Goal: Communication & Community: Answer question/provide support

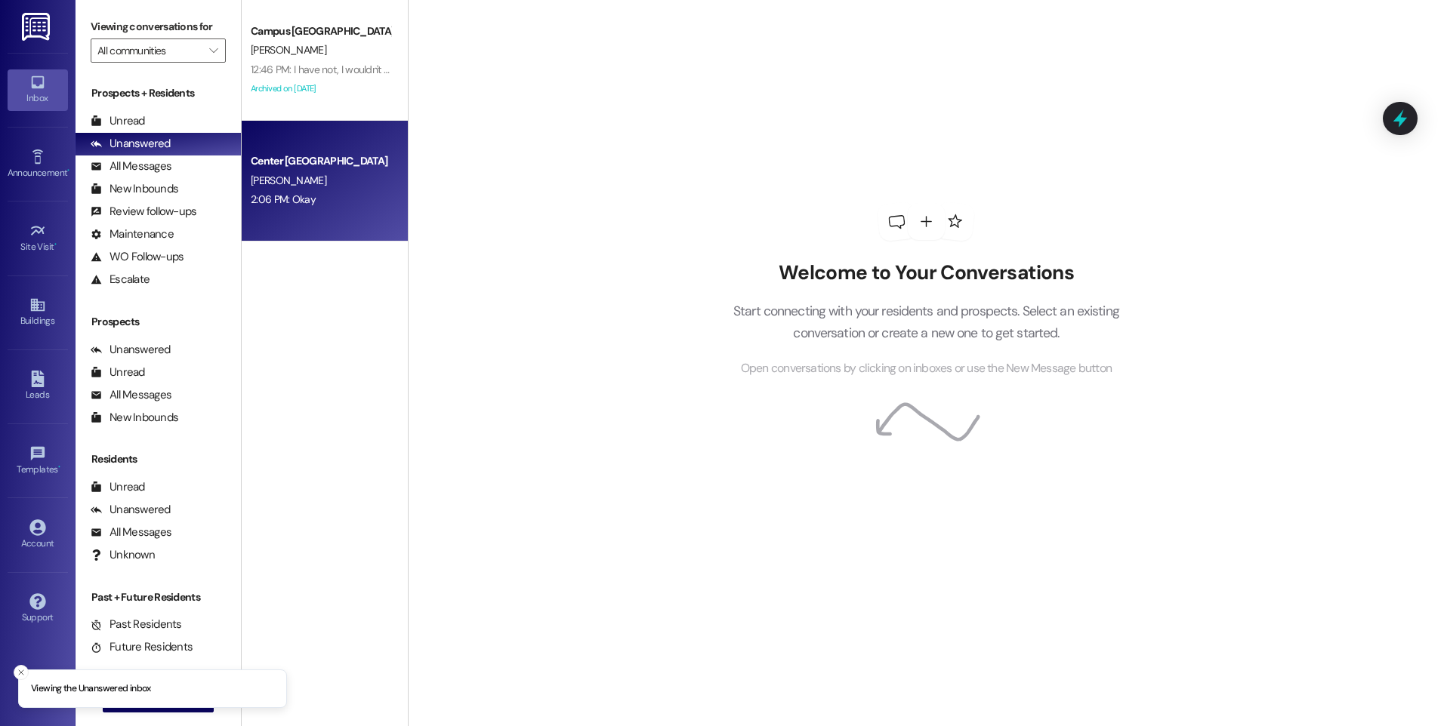
click at [338, 168] on div "Center [GEOGRAPHIC_DATA]" at bounding box center [321, 161] width 140 height 16
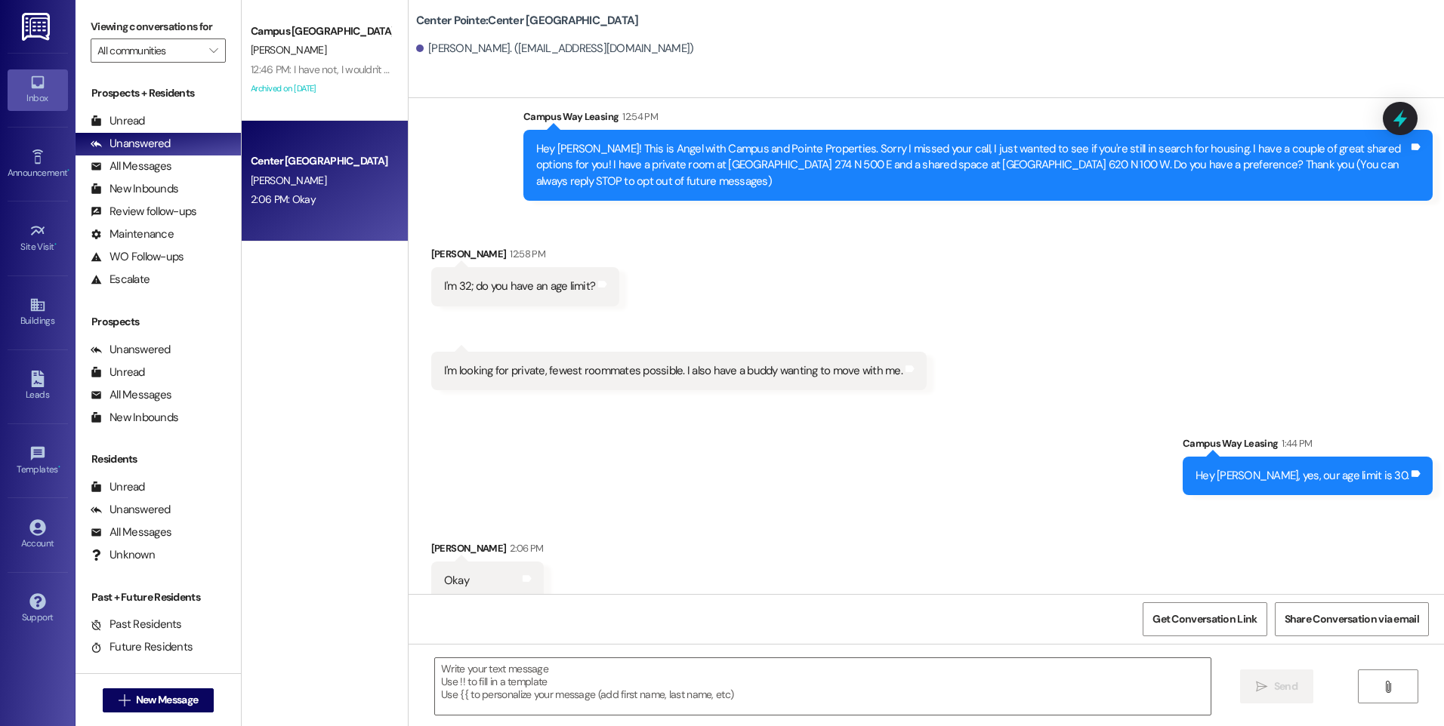
scroll to position [54, 0]
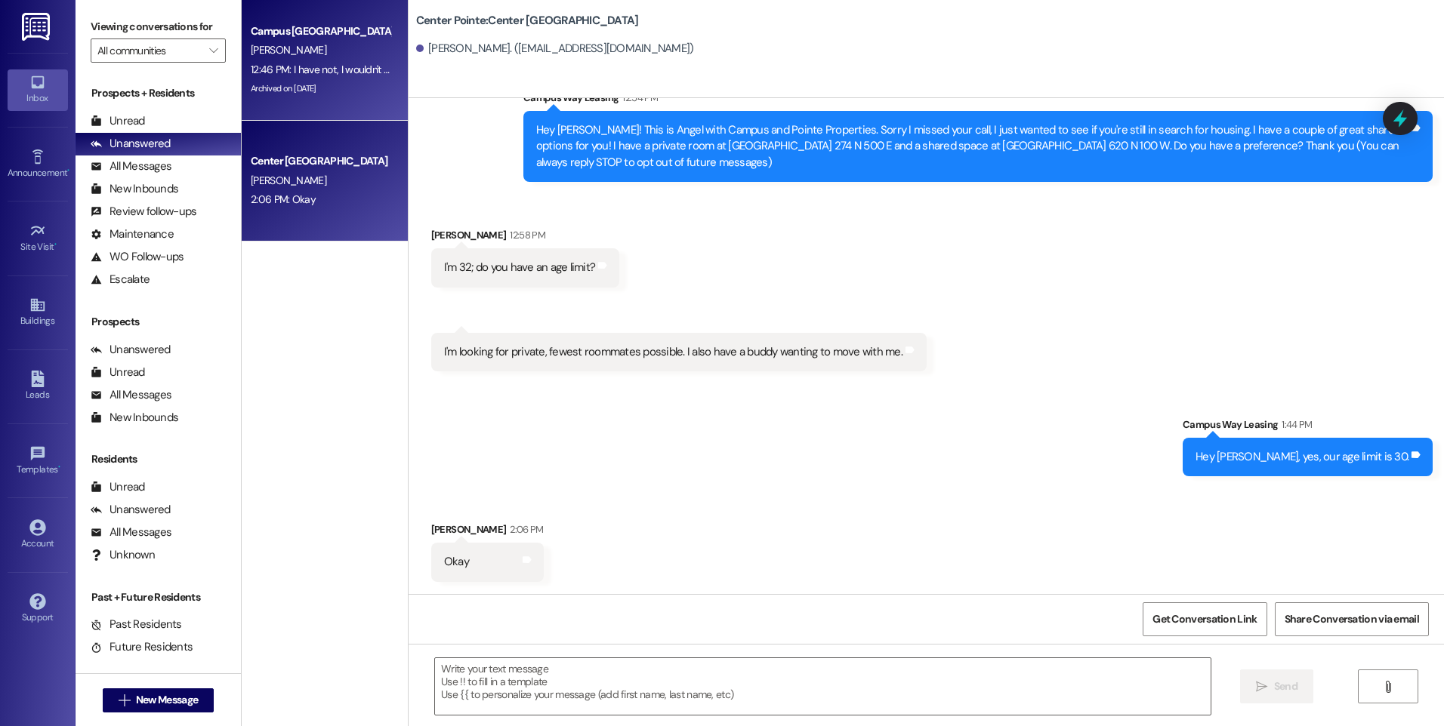
click at [291, 58] on div "[PERSON_NAME]" at bounding box center [320, 50] width 143 height 19
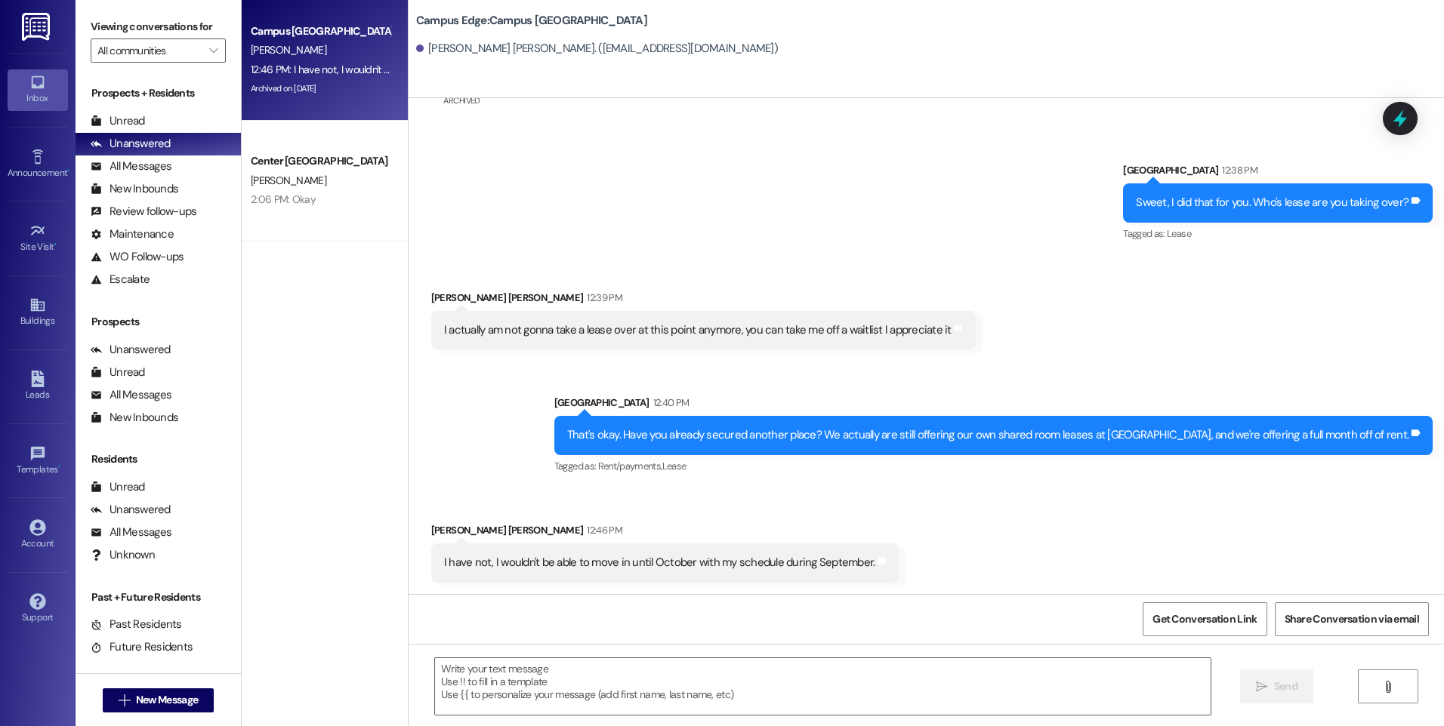
scroll to position [342, 0]
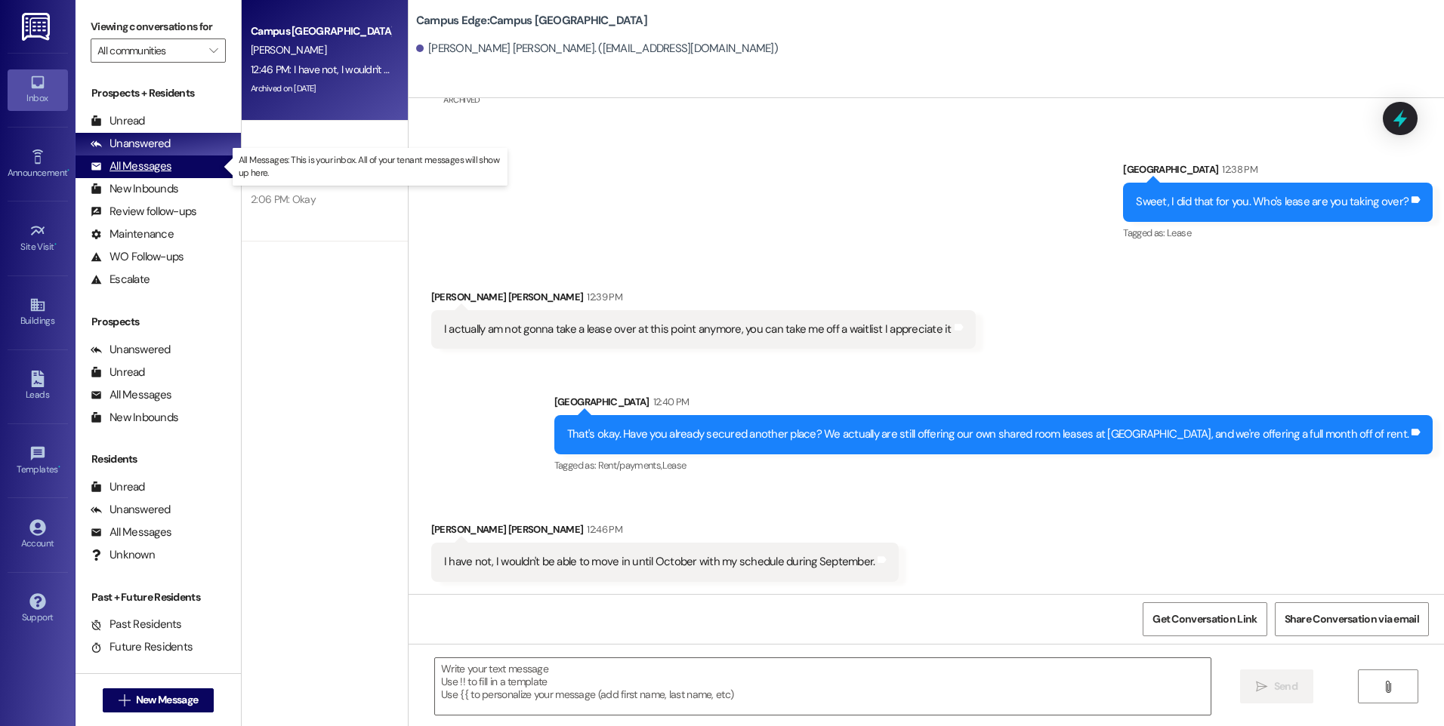
click at [145, 170] on div "All Messages" at bounding box center [131, 167] width 81 height 16
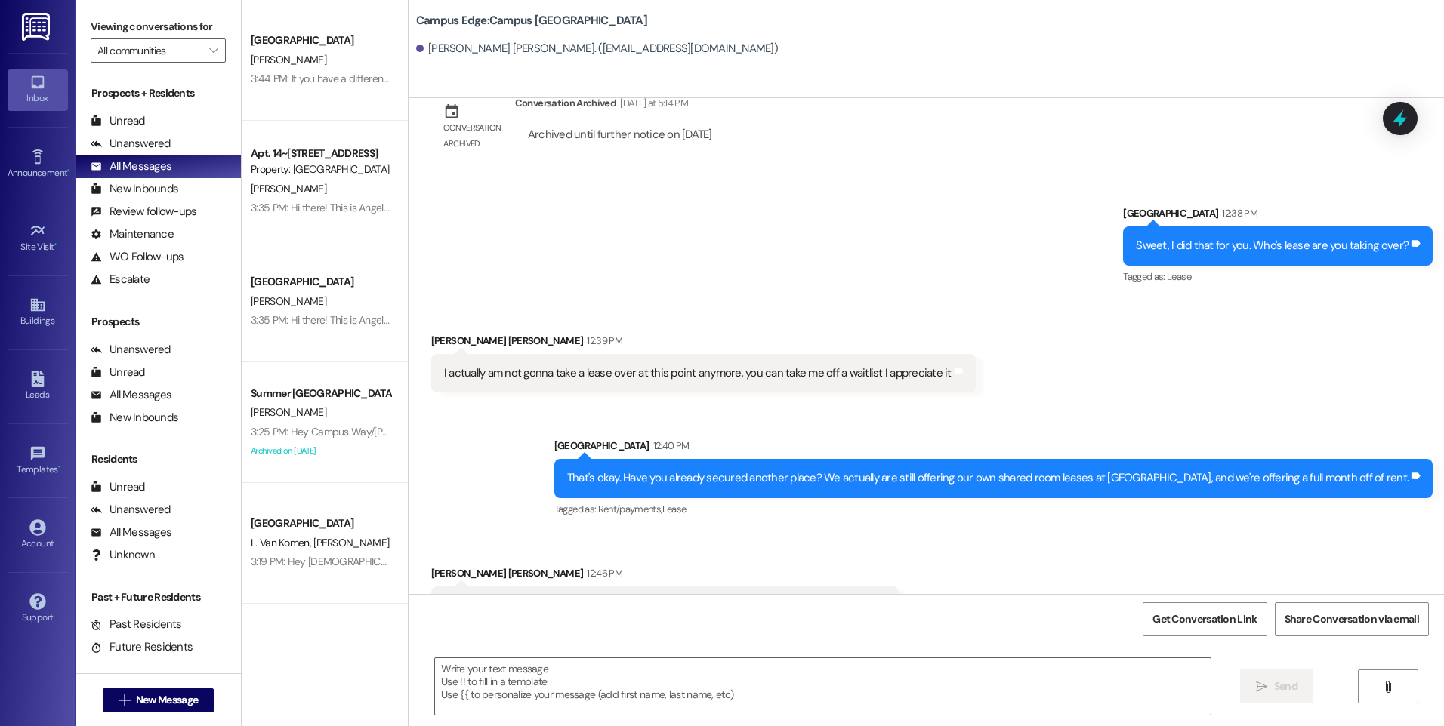
scroll to position [341, 0]
